Goal: Task Accomplishment & Management: Use online tool/utility

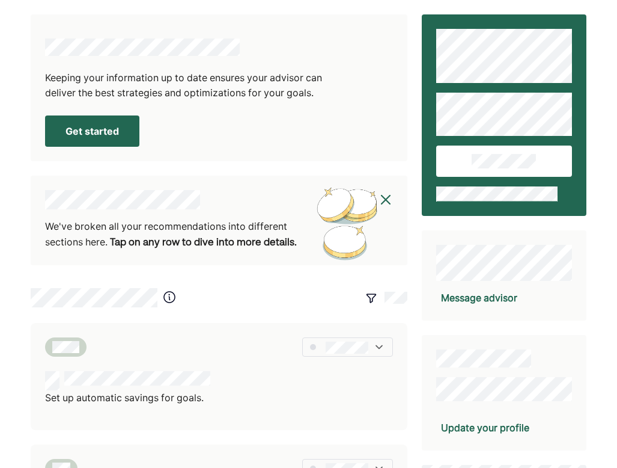
click at [93, 131] on button "Get started" at bounding box center [92, 130] width 94 height 31
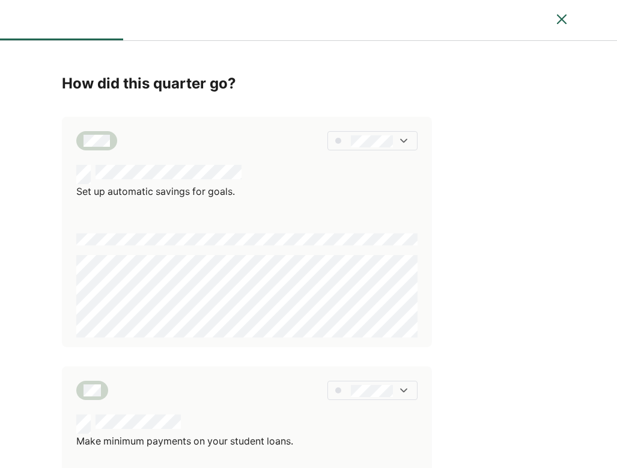
click at [408, 139] on img at bounding box center [404, 141] width 12 height 12
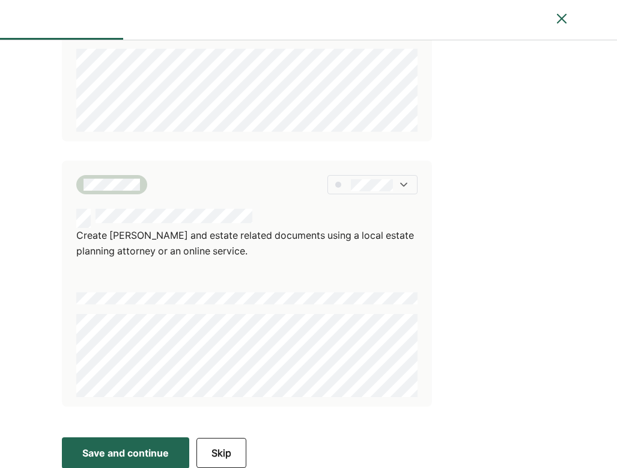
scroll to position [727, 0]
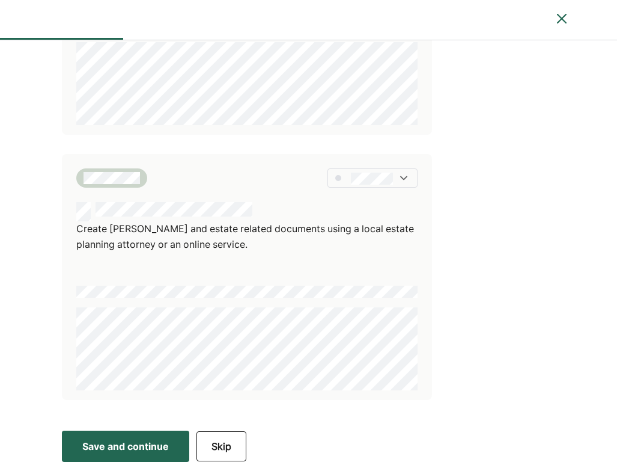
click at [224, 438] on button "Skip" at bounding box center [222, 446] width 50 height 30
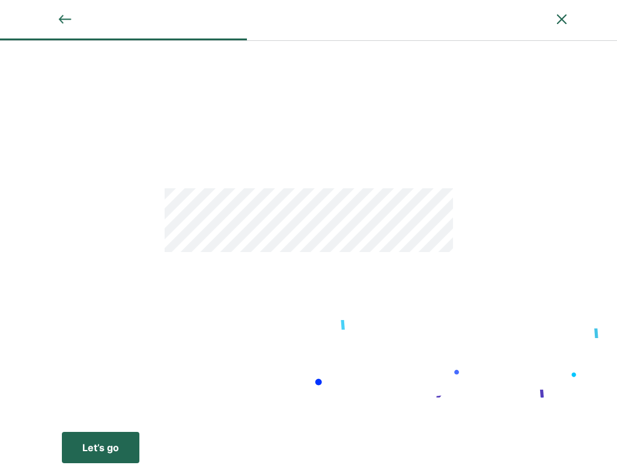
scroll to position [1, 0]
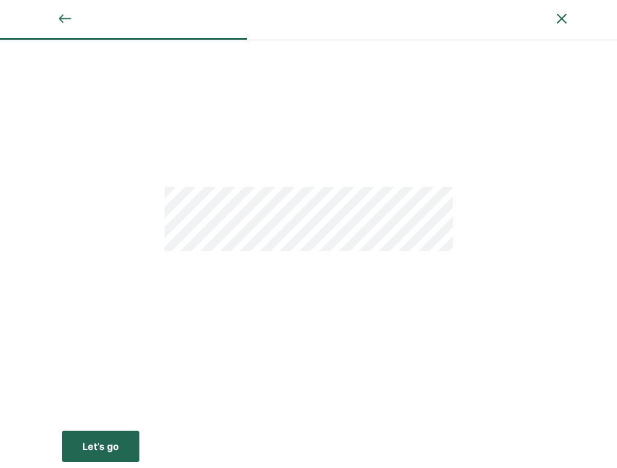
click at [123, 451] on button "Let’s go Save Let’s go" at bounding box center [101, 445] width 78 height 31
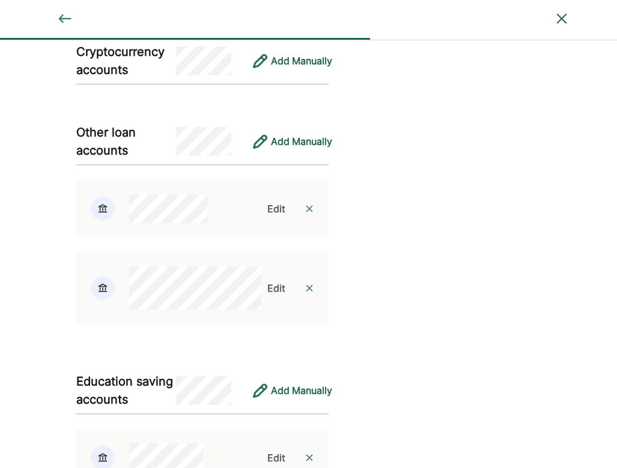
scroll to position [1663, 0]
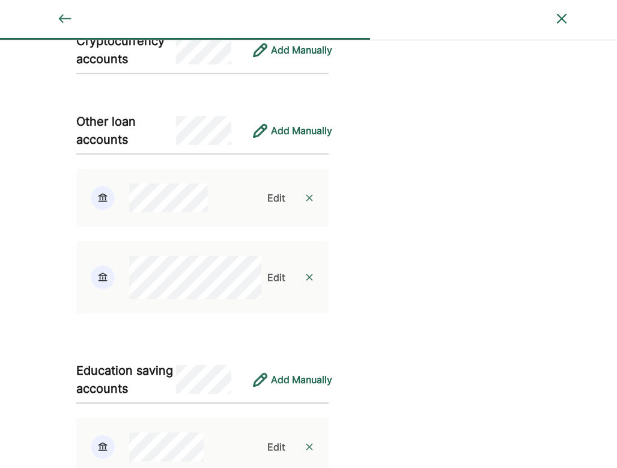
click at [278, 205] on div "Edit" at bounding box center [276, 198] width 18 height 14
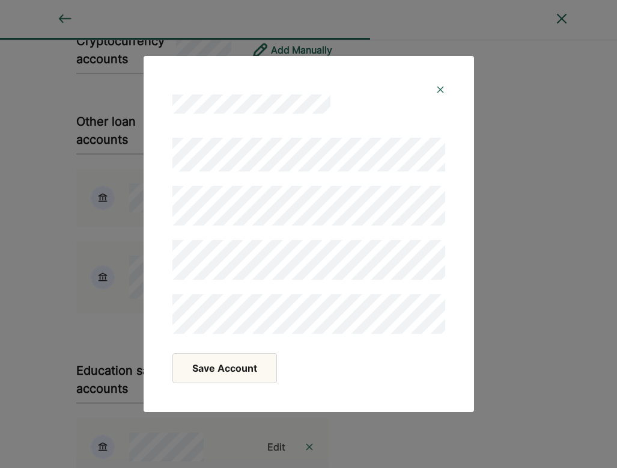
click at [225, 379] on button "Save Account" at bounding box center [225, 368] width 105 height 30
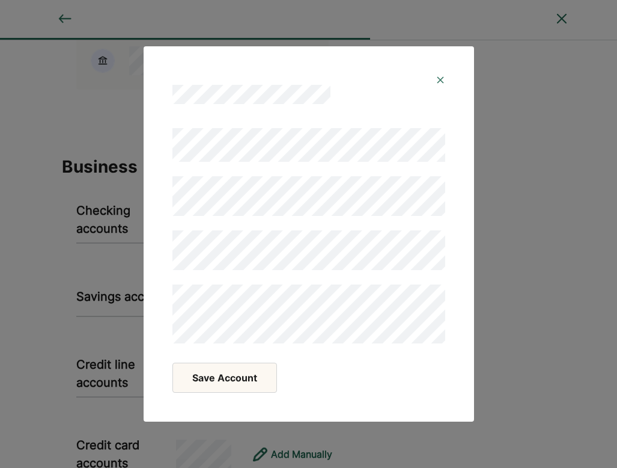
scroll to position [2137, 0]
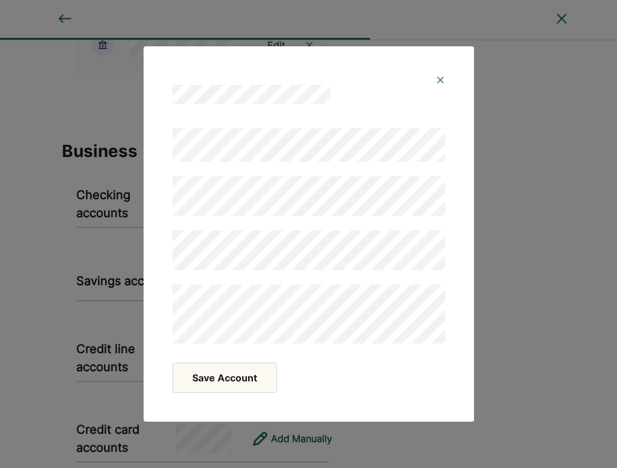
click at [437, 75] on img at bounding box center [441, 80] width 10 height 10
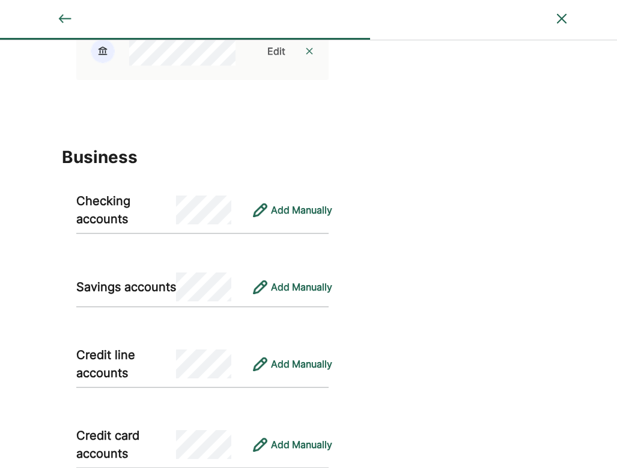
scroll to position [2233, 0]
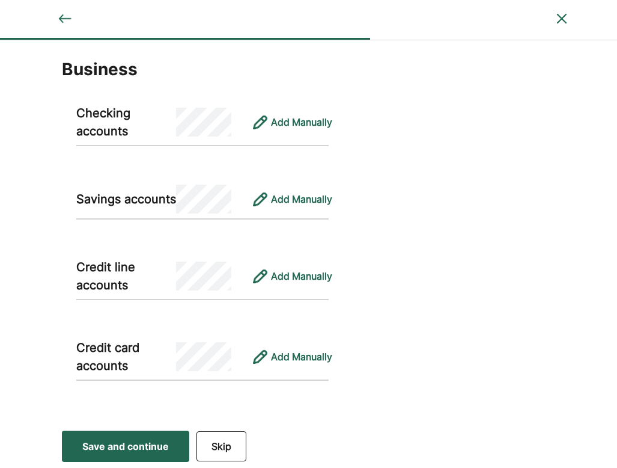
click at [151, 447] on div "Save and continue" at bounding box center [125, 446] width 87 height 14
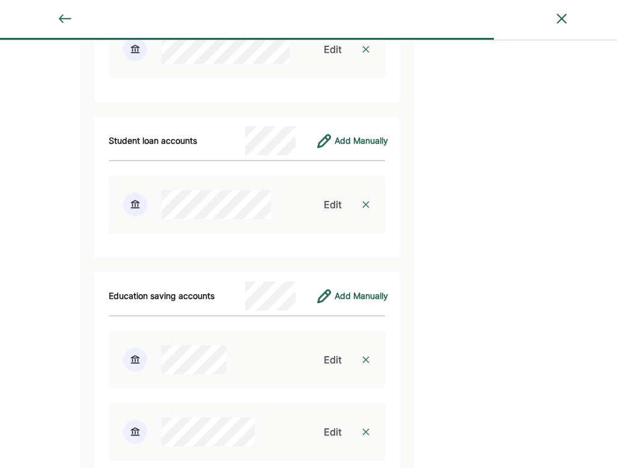
scroll to position [5091, 0]
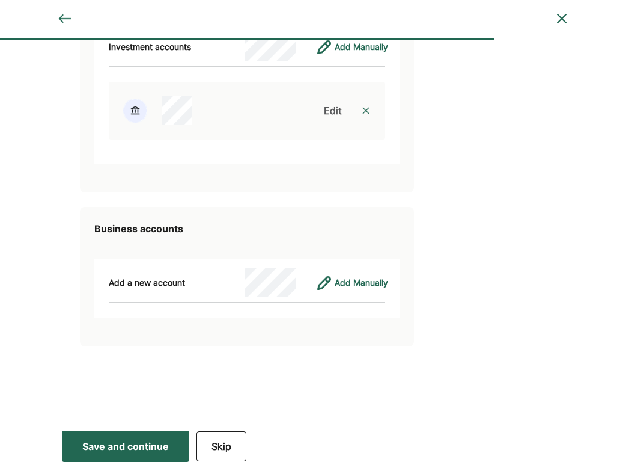
click at [138, 447] on div "Save and continue" at bounding box center [125, 446] width 87 height 14
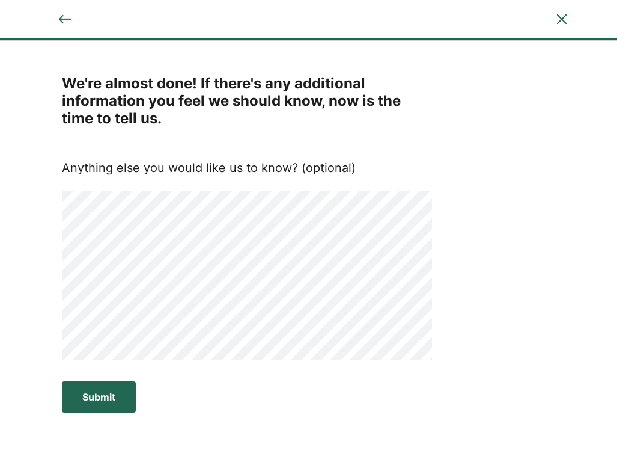
click at [97, 402] on div "Submit" at bounding box center [98, 397] width 33 height 14
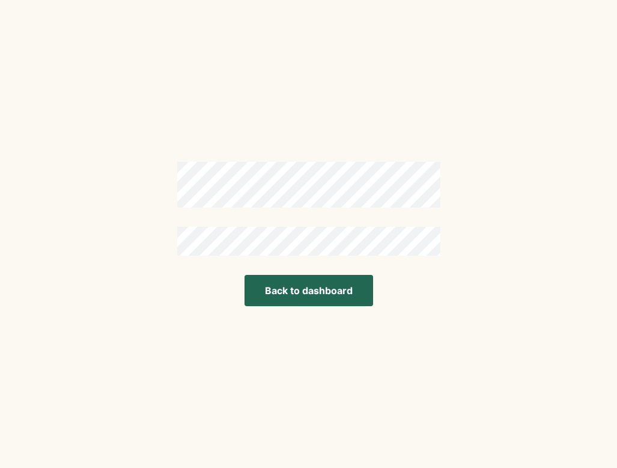
click at [344, 292] on button "Back to dashboard" at bounding box center [309, 290] width 129 height 31
